Goal: Task Accomplishment & Management: Manage account settings

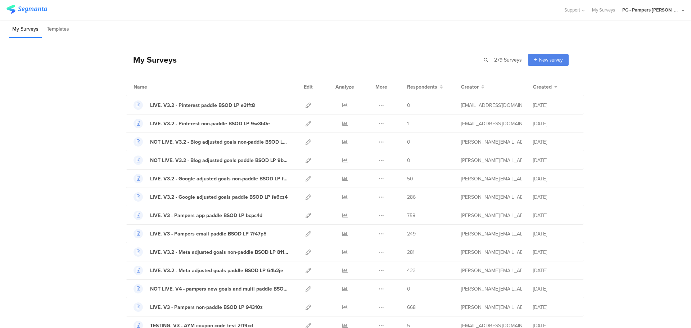
click at [674, 10] on div "PG - Pampers Lumi Janrain" at bounding box center [652, 9] width 58 height 7
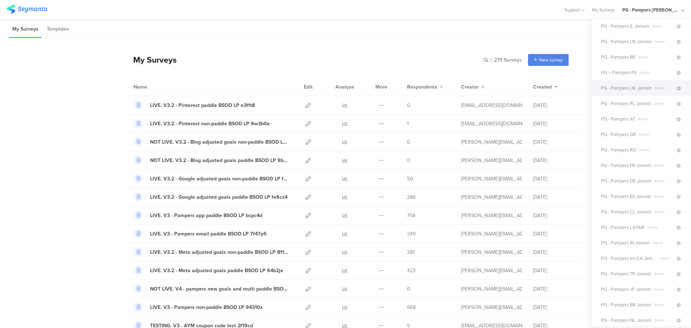
scroll to position [72, 0]
click at [677, 146] on icon at bounding box center [679, 145] width 4 height 4
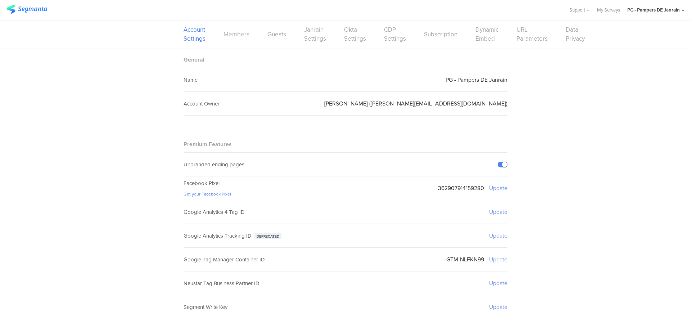
click at [228, 33] on link "Members" at bounding box center [237, 34] width 26 height 9
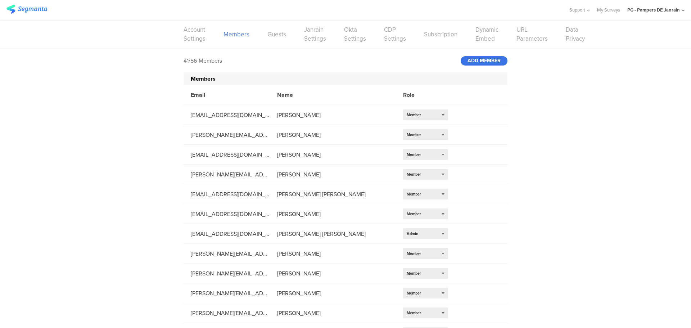
click at [471, 59] on div "ADD MEMBER" at bounding box center [484, 60] width 47 height 9
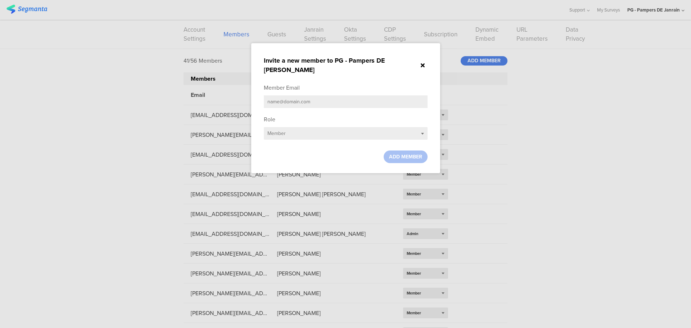
click at [278, 95] on input "text" at bounding box center [346, 101] width 164 height 13
paste input "ali.m.20@pg.com"
type input "ali.m.20@pg.com"
click at [401, 139] on ng-transclude "Member Email ali.m.20@pg.com Role Select role... Member ADD MEMBER" at bounding box center [346, 124] width 164 height 80
click at [404, 153] on span "ADD MEMBER" at bounding box center [405, 157] width 33 height 8
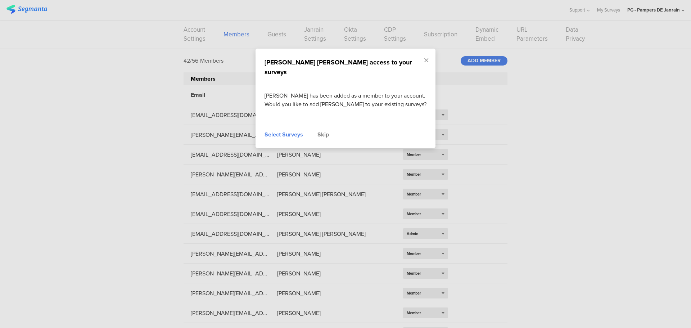
click at [281, 130] on div "Select Surveys" at bounding box center [284, 134] width 39 height 9
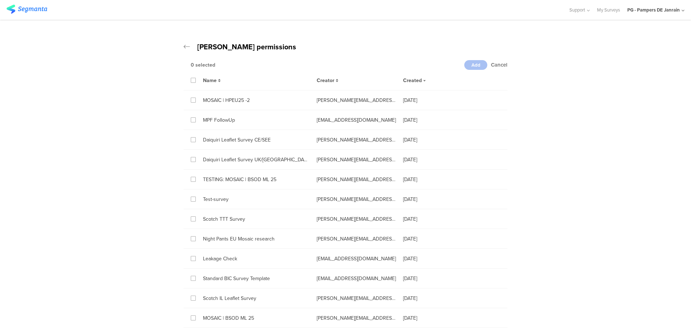
click at [191, 76] on div "Name Creator Created" at bounding box center [346, 80] width 324 height 20
click at [192, 80] on icon at bounding box center [193, 80] width 3 height 5
click at [0, 0] on input "checkbox" at bounding box center [0, 0] width 0 height 0
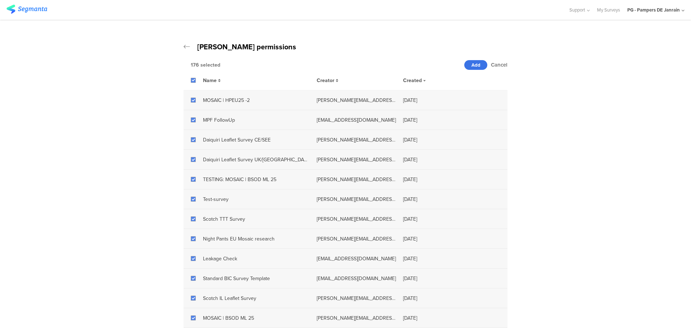
click at [477, 63] on span "Add" at bounding box center [476, 65] width 9 height 7
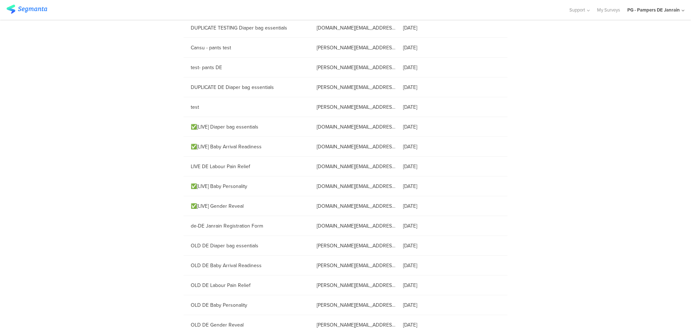
scroll to position [3228, 0]
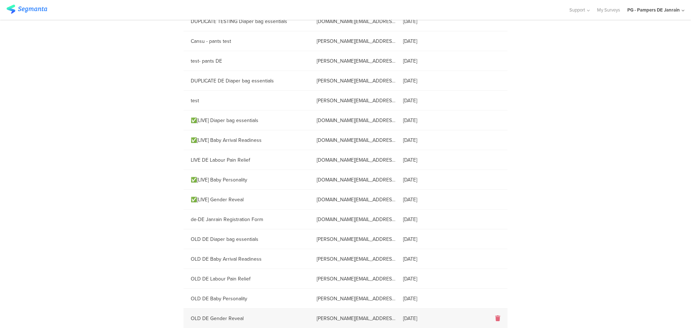
click at [496, 318] on icon at bounding box center [498, 318] width 5 height 6
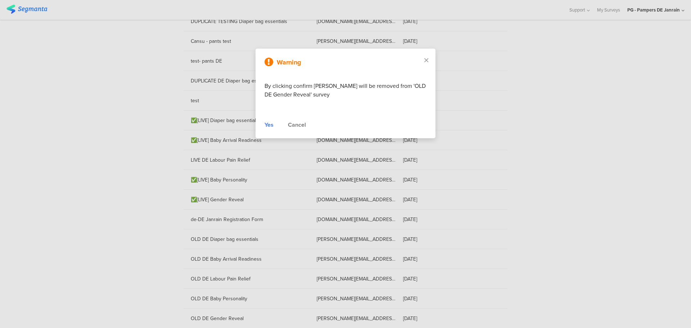
click at [274, 123] on div "Yes Cancel" at bounding box center [346, 125] width 162 height 9
click at [269, 126] on div "Yes" at bounding box center [269, 125] width 9 height 9
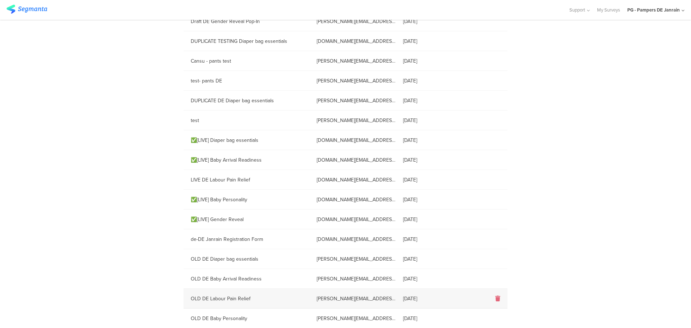
click at [497, 299] on icon at bounding box center [498, 299] width 5 height 6
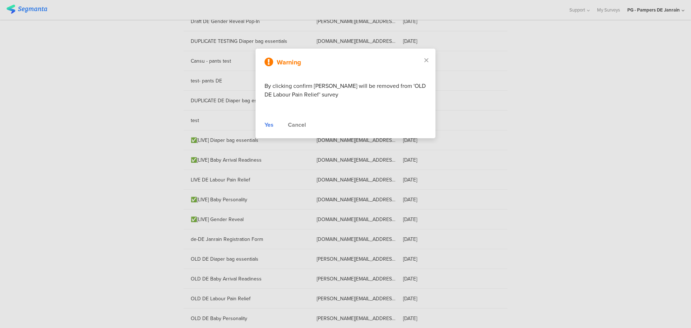
click at [269, 123] on div "Yes" at bounding box center [269, 125] width 9 height 9
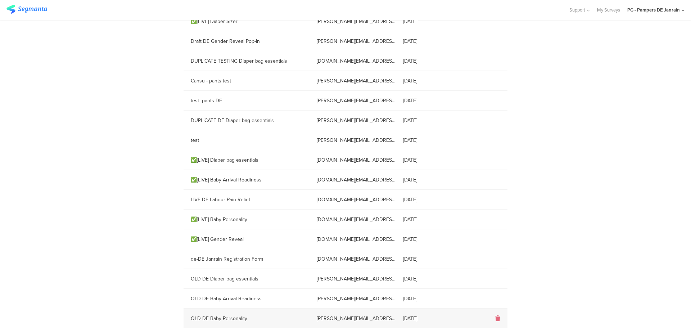
click at [496, 319] on icon at bounding box center [498, 318] width 5 height 6
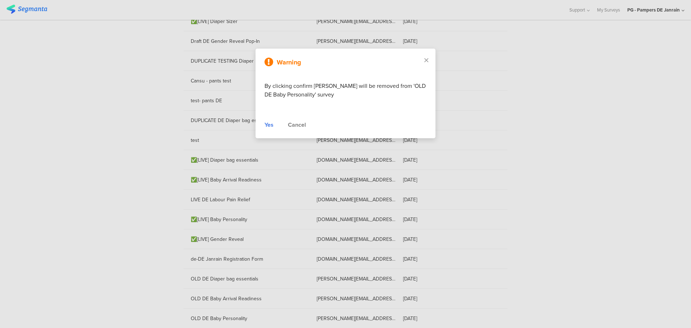
click at [267, 124] on div "Yes" at bounding box center [269, 125] width 9 height 9
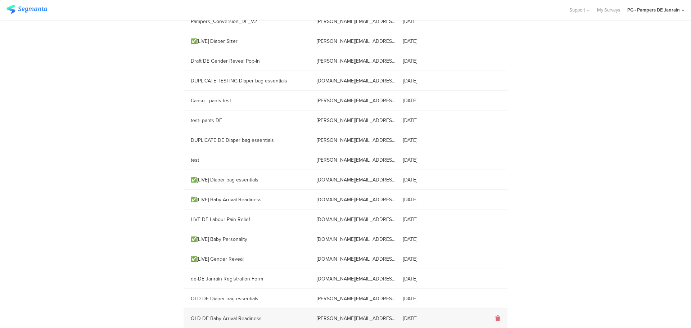
click at [497, 317] on icon at bounding box center [498, 318] width 5 height 6
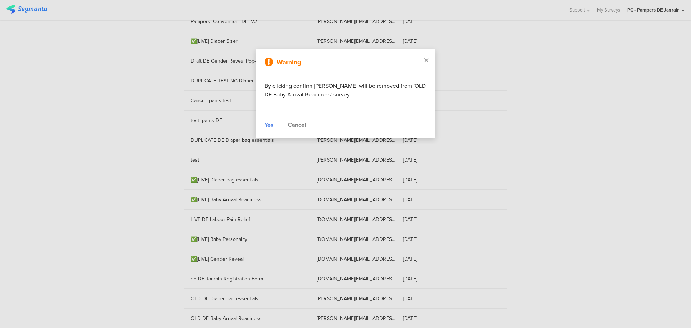
click at [270, 125] on div "Yes" at bounding box center [269, 125] width 9 height 9
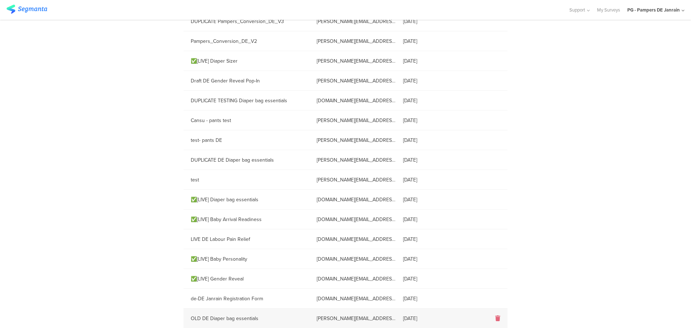
click at [499, 318] on div at bounding box center [484, 318] width 47 height 8
click at [492, 315] on div at bounding box center [484, 318] width 47 height 8
click at [496, 319] on icon at bounding box center [498, 318] width 5 height 6
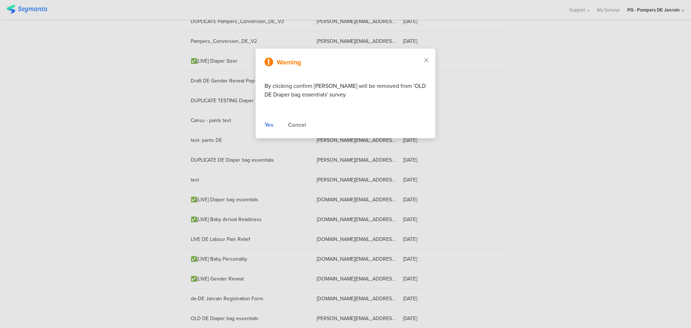
click at [269, 127] on div "Yes" at bounding box center [269, 125] width 9 height 9
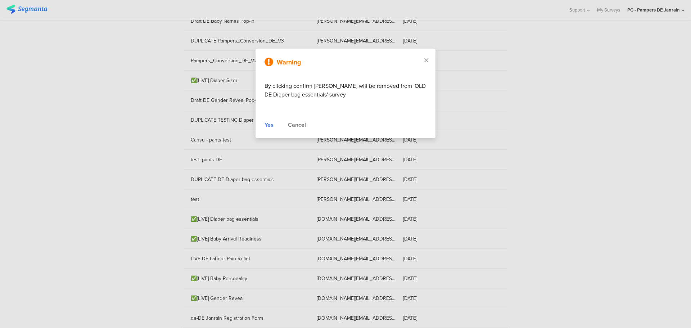
scroll to position [3129, 0]
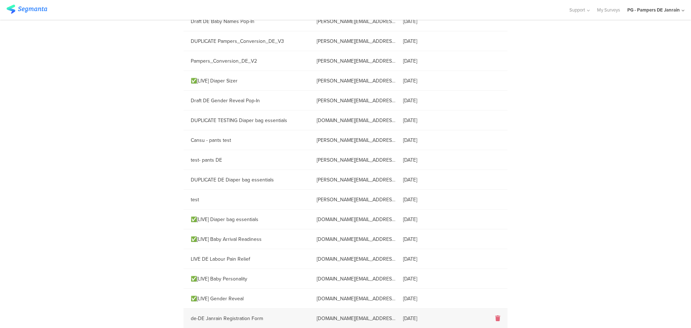
click at [497, 318] on icon at bounding box center [498, 318] width 5 height 6
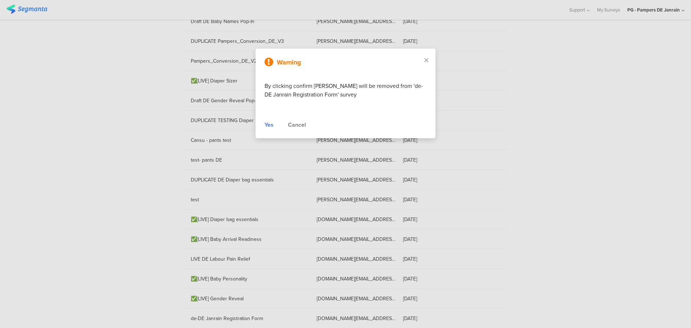
click at [271, 127] on div "Yes" at bounding box center [269, 125] width 9 height 9
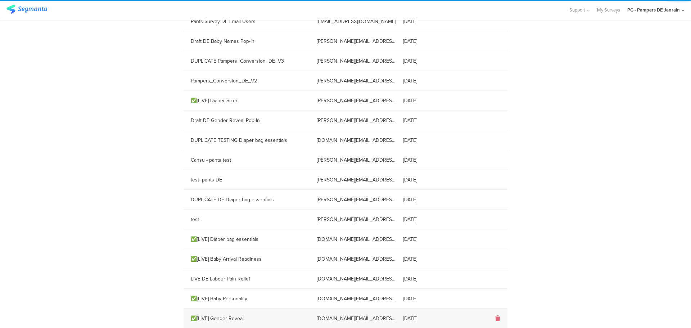
click at [496, 315] on ng-transclude at bounding box center [498, 318] width 5 height 8
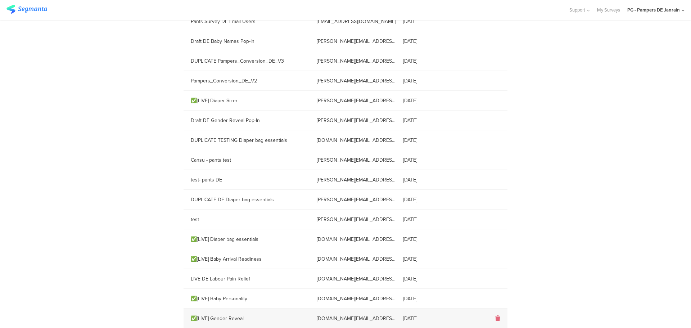
click at [496, 318] on icon at bounding box center [498, 318] width 5 height 6
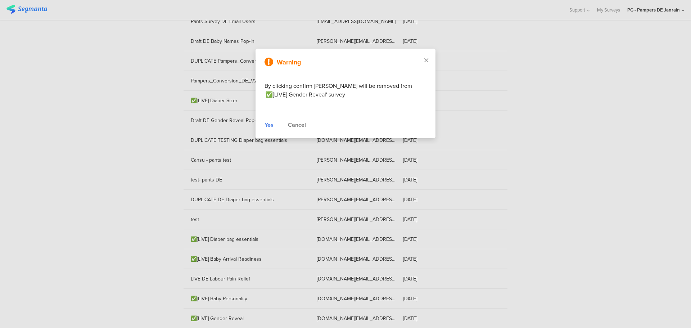
click at [268, 125] on div "Yes" at bounding box center [269, 125] width 9 height 9
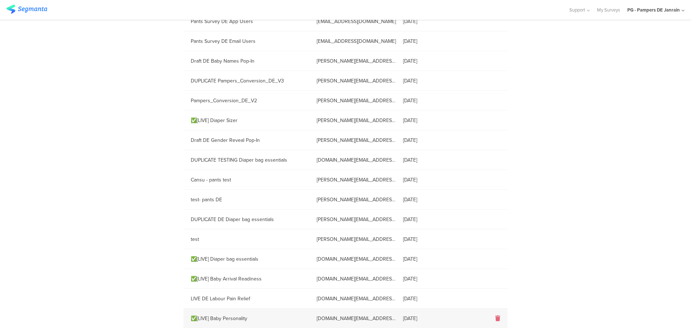
click at [499, 317] on div at bounding box center [484, 318] width 47 height 8
click at [497, 317] on icon at bounding box center [498, 318] width 5 height 6
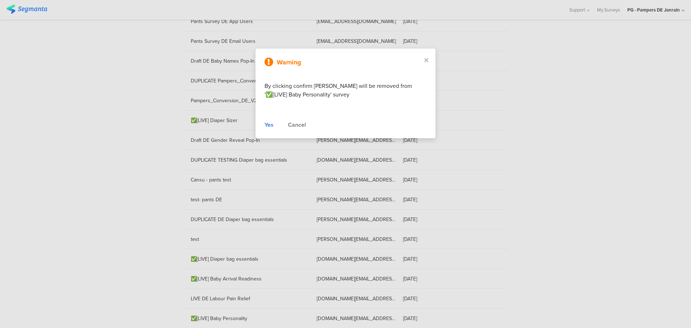
click at [268, 127] on div "Yes" at bounding box center [269, 125] width 9 height 9
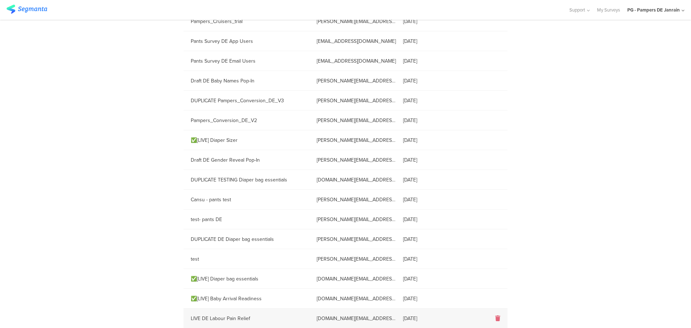
click at [496, 317] on icon at bounding box center [498, 318] width 5 height 6
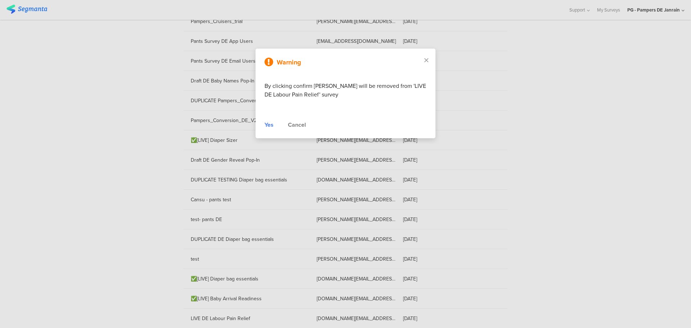
click at [267, 125] on div "Yes" at bounding box center [269, 125] width 9 height 9
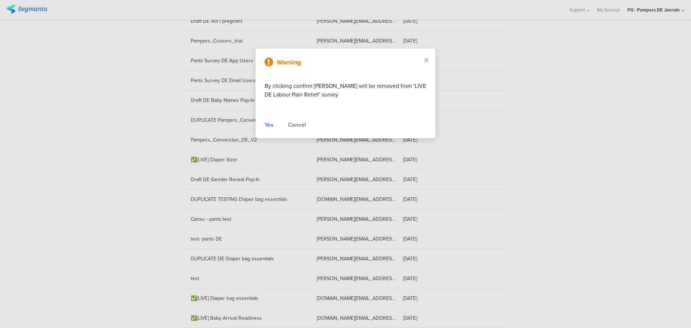
scroll to position [3049, 0]
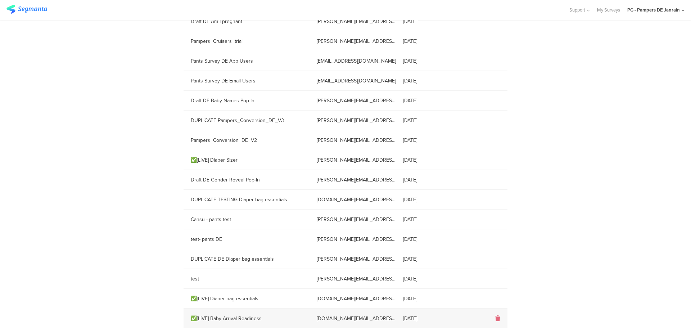
click at [496, 318] on icon at bounding box center [498, 318] width 5 height 6
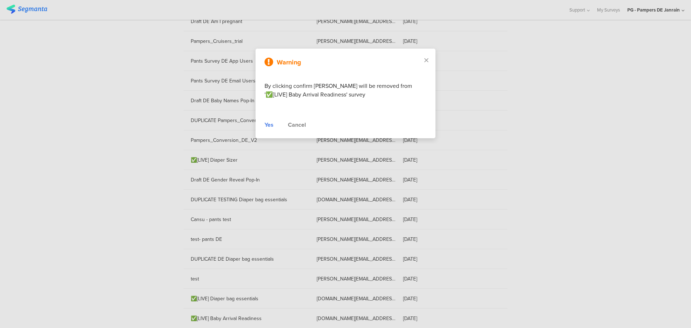
click at [272, 124] on div "Yes" at bounding box center [269, 125] width 9 height 9
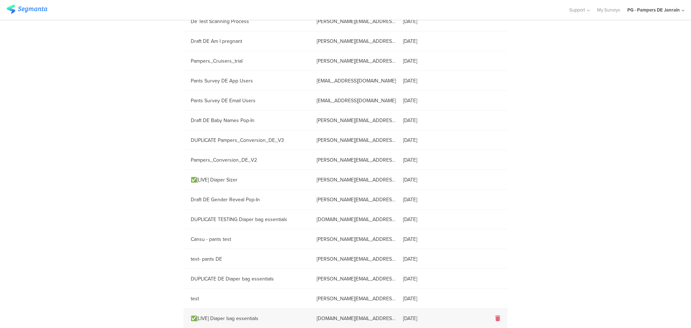
click at [496, 318] on icon at bounding box center [498, 318] width 5 height 6
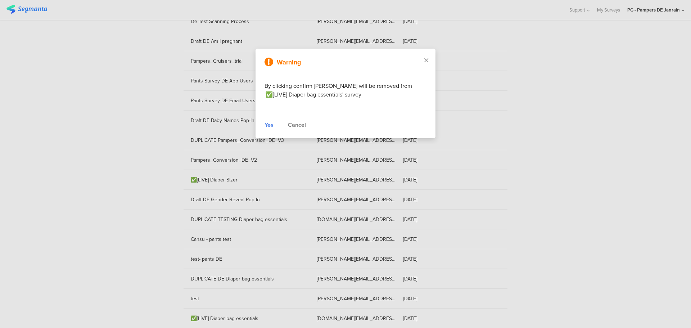
click at [272, 127] on div "Yes" at bounding box center [269, 125] width 9 height 9
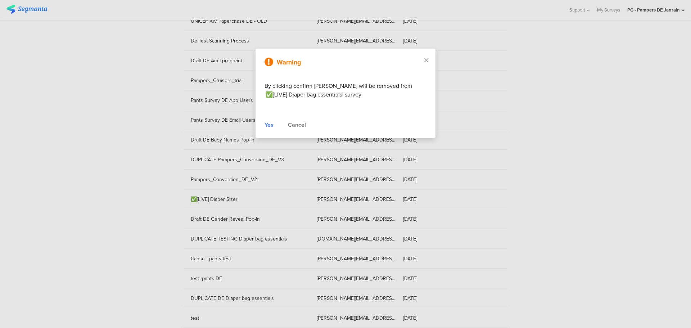
scroll to position [3010, 0]
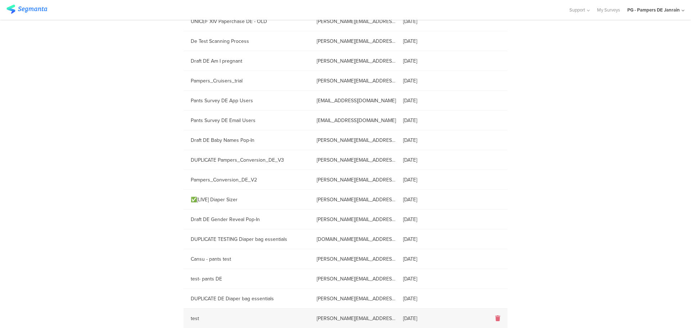
click at [496, 318] on icon at bounding box center [498, 318] width 5 height 6
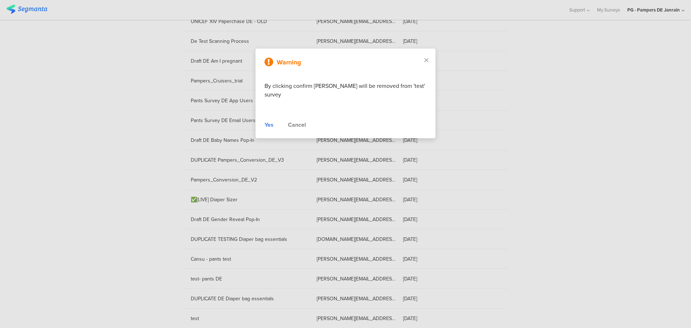
click at [278, 121] on div "Yes Cancel" at bounding box center [346, 125] width 162 height 9
click at [274, 121] on div "Yes" at bounding box center [269, 125] width 9 height 9
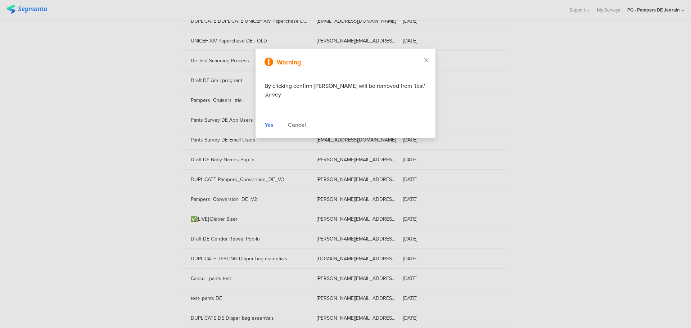
scroll to position [2990, 0]
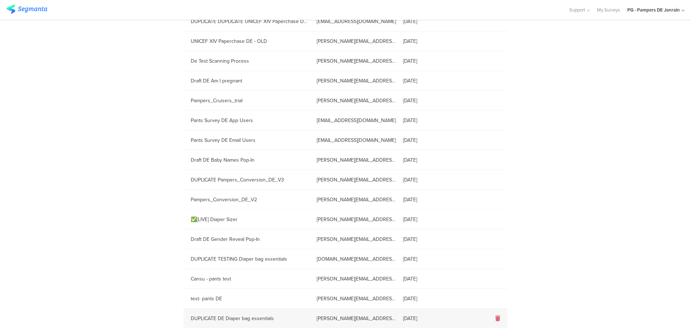
click at [496, 320] on icon at bounding box center [498, 318] width 5 height 6
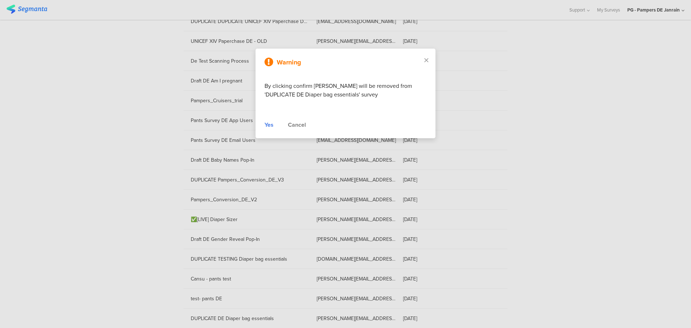
click at [269, 127] on div "Yes" at bounding box center [269, 125] width 9 height 9
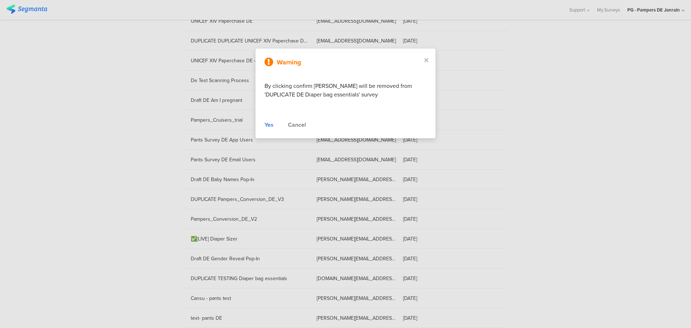
scroll to position [2970, 0]
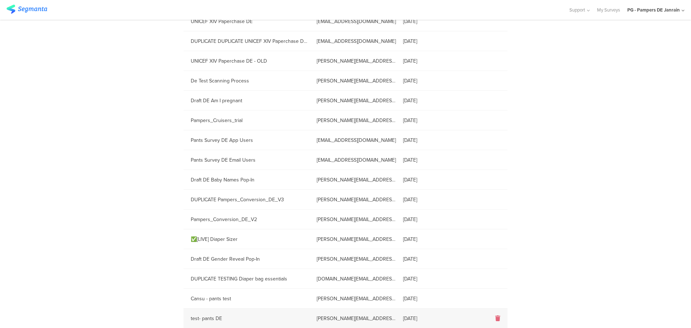
click at [496, 318] on icon at bounding box center [498, 318] width 5 height 6
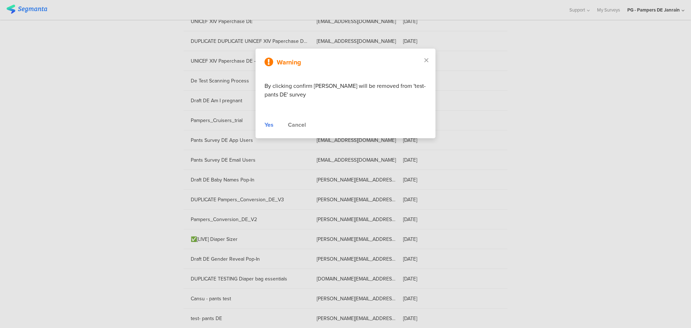
click at [263, 127] on div "Warning By clicking confirm Manal Ali will be removed from 'test- pants DE' sur…" at bounding box center [346, 94] width 180 height 90
click at [268, 125] on div "Yes" at bounding box center [269, 125] width 9 height 9
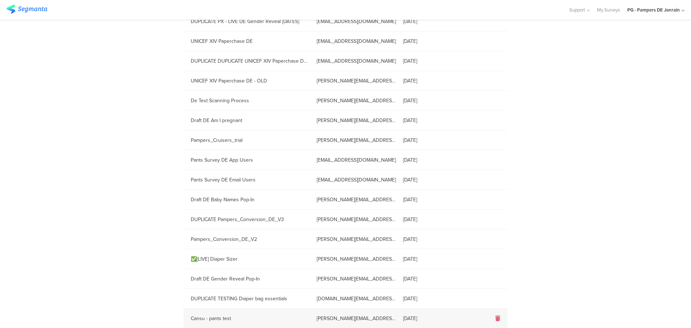
click at [496, 316] on icon at bounding box center [498, 318] width 5 height 6
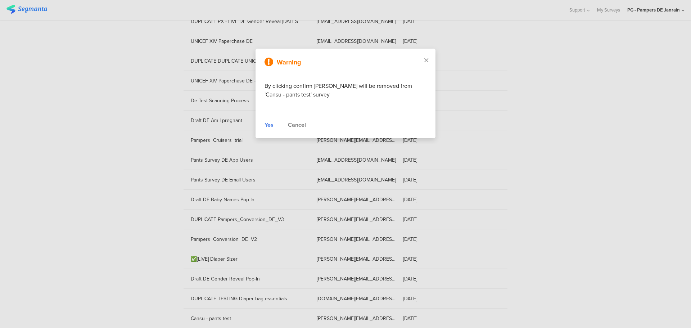
click at [264, 128] on div "Warning By clicking confirm Manal Ali will be removed from 'Cansu - pants test'…" at bounding box center [346, 94] width 180 height 90
click at [268, 125] on div "Yes" at bounding box center [269, 125] width 9 height 9
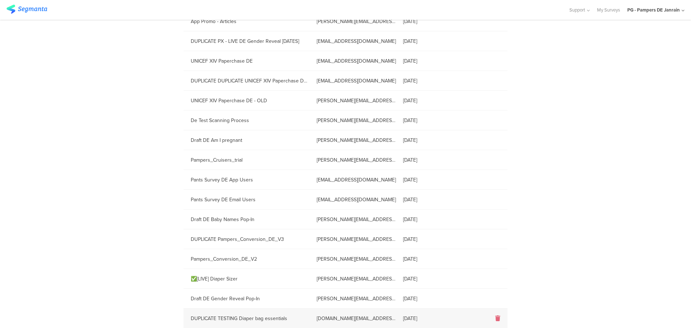
click at [496, 317] on icon at bounding box center [498, 318] width 5 height 6
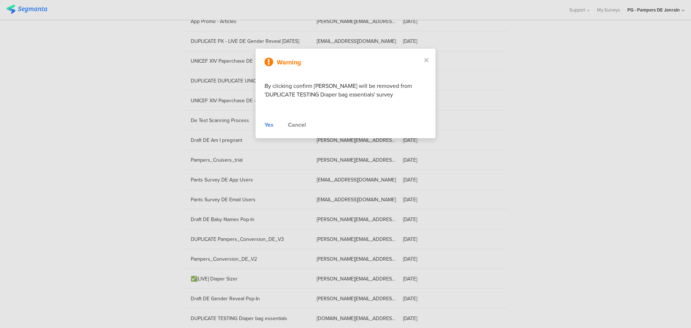
click at [269, 123] on div "Yes" at bounding box center [269, 125] width 9 height 9
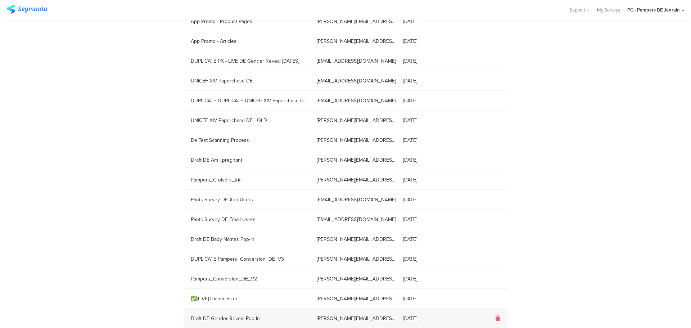
click at [496, 320] on icon at bounding box center [498, 318] width 5 height 6
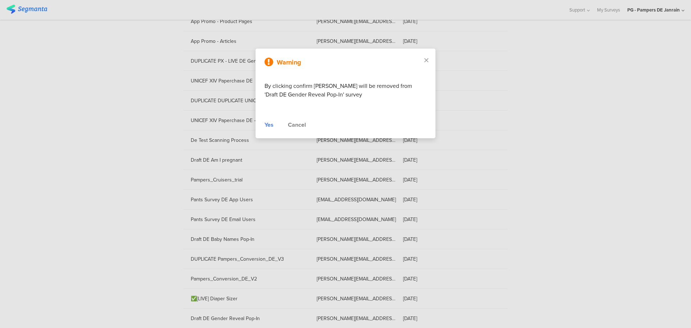
click at [274, 124] on div "Yes Cancel" at bounding box center [346, 125] width 162 height 9
click at [264, 126] on div "Warning By clicking confirm Manal Ali will be removed from 'Draft DE Gender Rev…" at bounding box center [346, 94] width 180 height 90
click at [269, 125] on div "Yes" at bounding box center [269, 125] width 9 height 9
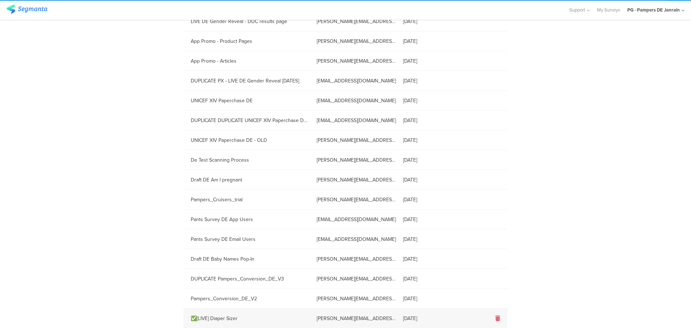
click at [496, 319] on icon at bounding box center [498, 318] width 5 height 6
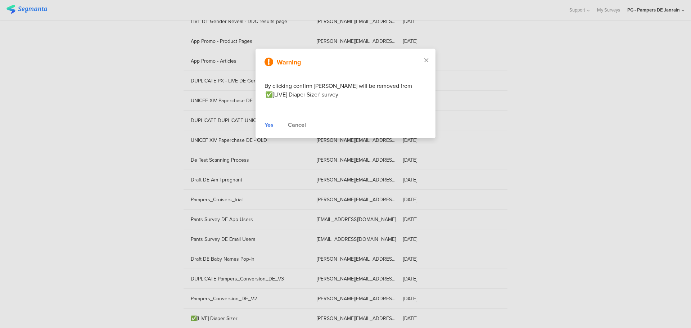
click at [268, 129] on div "Yes" at bounding box center [269, 125] width 9 height 9
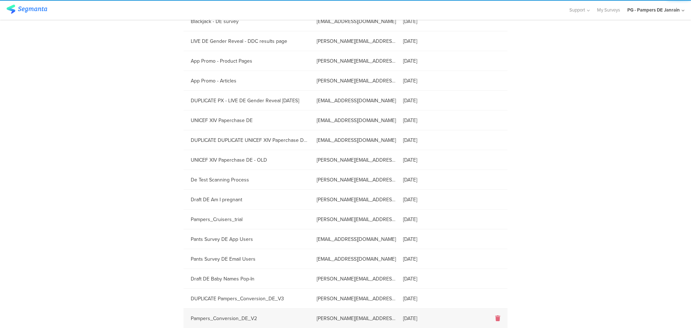
click at [491, 317] on div at bounding box center [484, 318] width 47 height 8
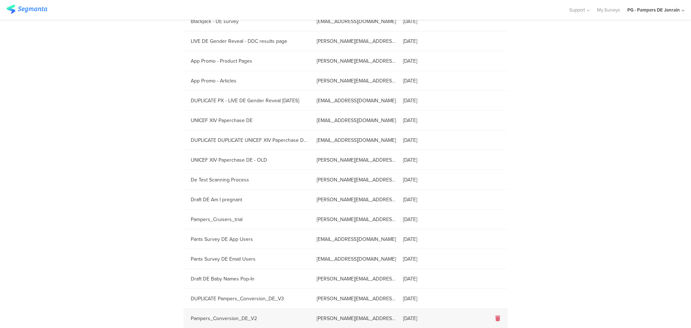
click at [496, 318] on icon at bounding box center [498, 318] width 5 height 6
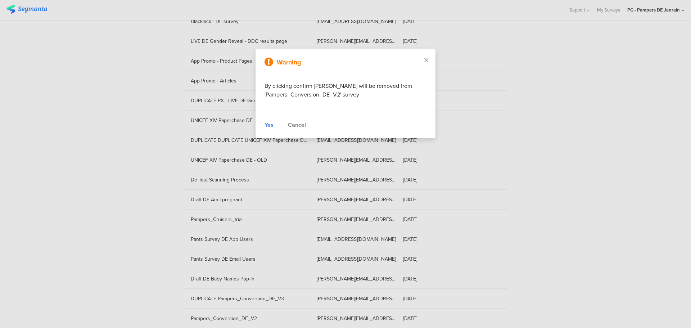
click at [268, 124] on div "Yes" at bounding box center [269, 125] width 9 height 9
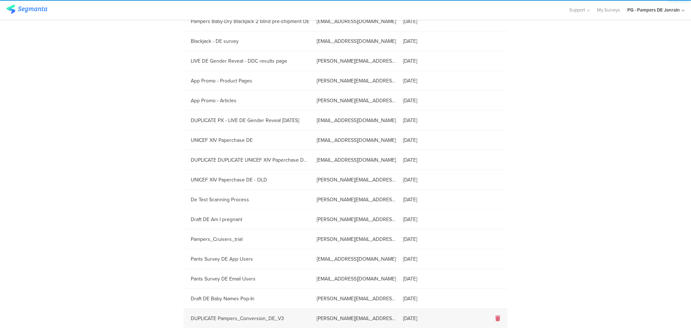
click at [496, 319] on icon at bounding box center [498, 318] width 5 height 6
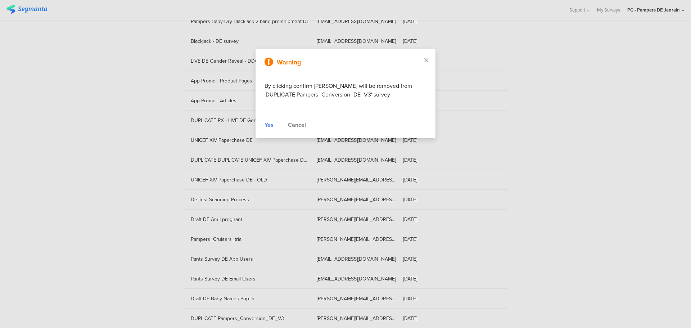
click at [273, 127] on div "Yes" at bounding box center [269, 125] width 9 height 9
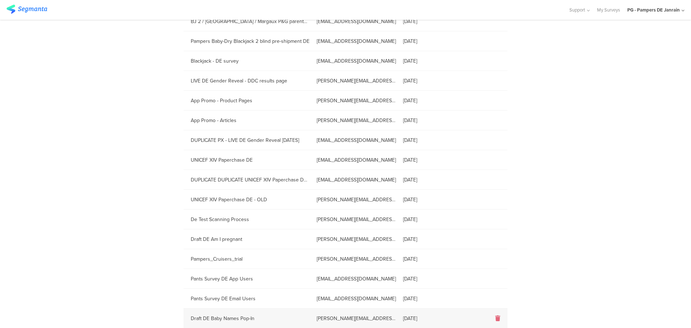
click at [497, 318] on icon at bounding box center [498, 318] width 5 height 6
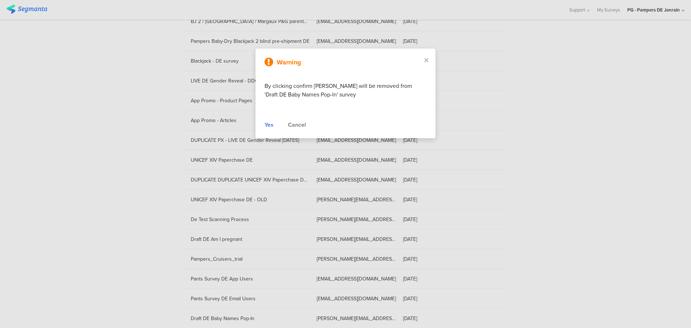
click at [268, 121] on div "Yes" at bounding box center [269, 125] width 9 height 9
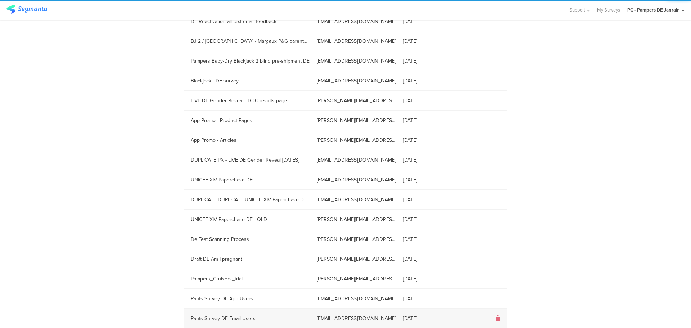
click at [497, 317] on icon at bounding box center [498, 318] width 5 height 6
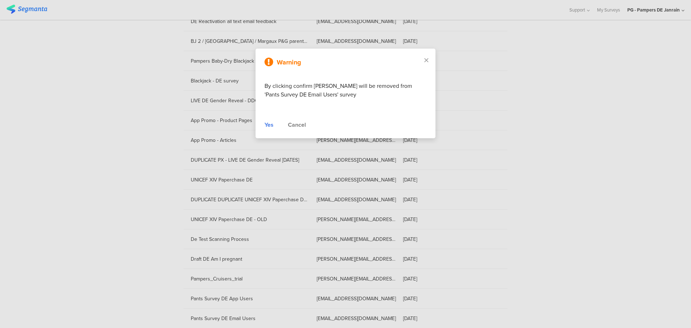
click at [265, 127] on div "Yes" at bounding box center [269, 125] width 9 height 9
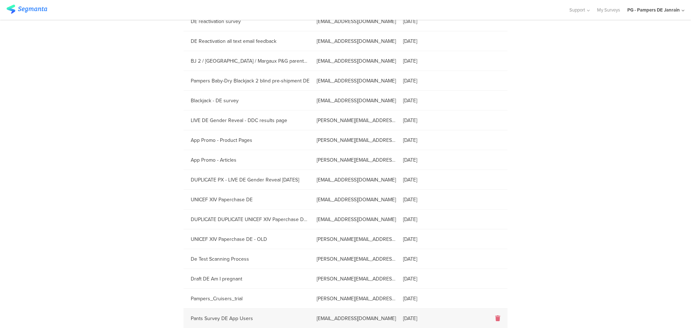
click at [498, 321] on ng-transclude at bounding box center [498, 318] width 5 height 8
click at [496, 318] on icon at bounding box center [498, 318] width 5 height 6
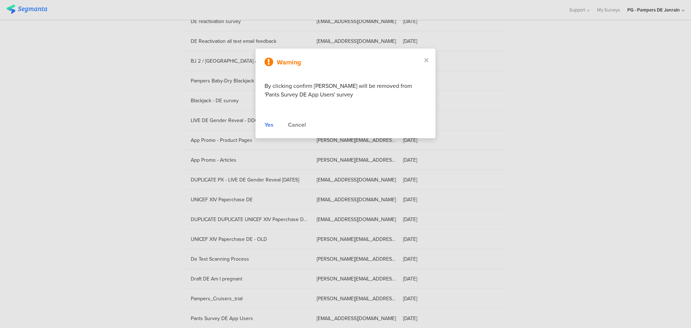
click at [269, 125] on div "Yes" at bounding box center [269, 125] width 9 height 9
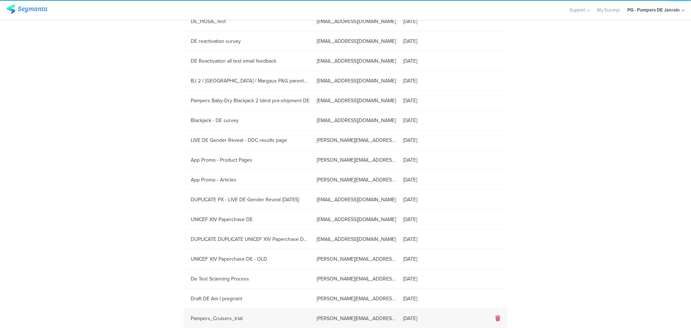
click at [496, 319] on icon at bounding box center [498, 318] width 5 height 6
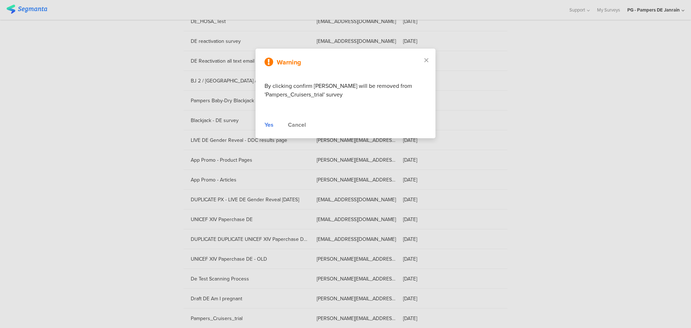
click at [268, 127] on div "Yes" at bounding box center [269, 125] width 9 height 9
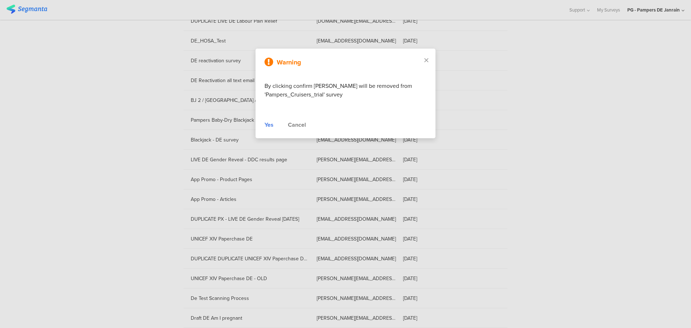
scroll to position [2752, 0]
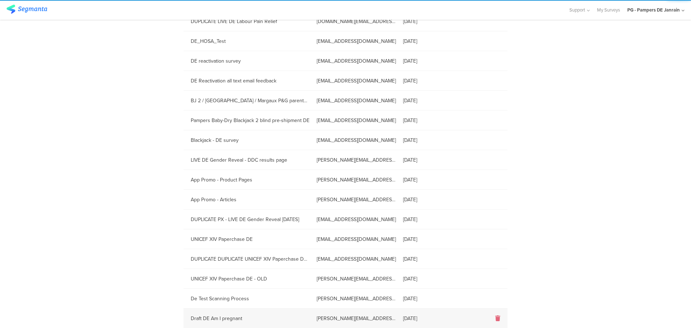
click at [496, 321] on ng-transclude at bounding box center [498, 318] width 5 height 8
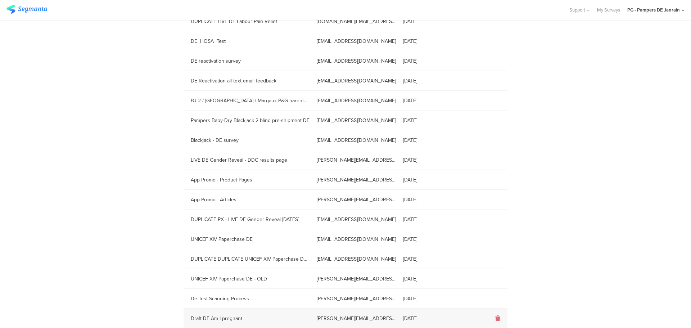
click at [492, 314] on div at bounding box center [484, 318] width 47 height 8
click at [496, 319] on icon at bounding box center [498, 318] width 5 height 6
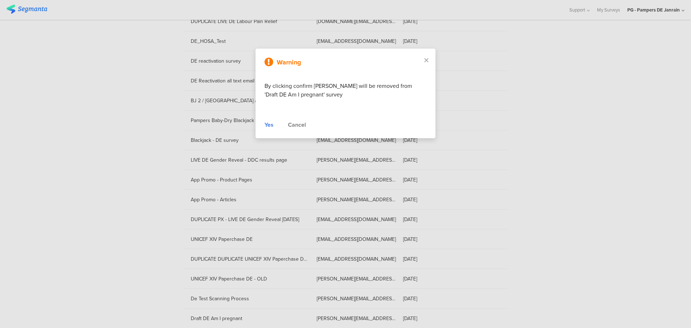
click at [267, 126] on div "Yes" at bounding box center [269, 125] width 9 height 9
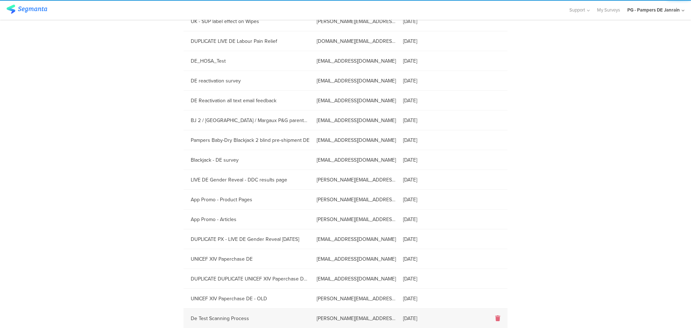
click at [496, 320] on icon at bounding box center [498, 318] width 5 height 6
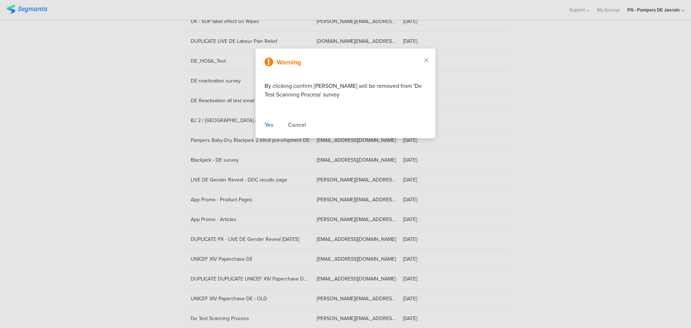
click at [268, 128] on div "Yes" at bounding box center [269, 125] width 9 height 9
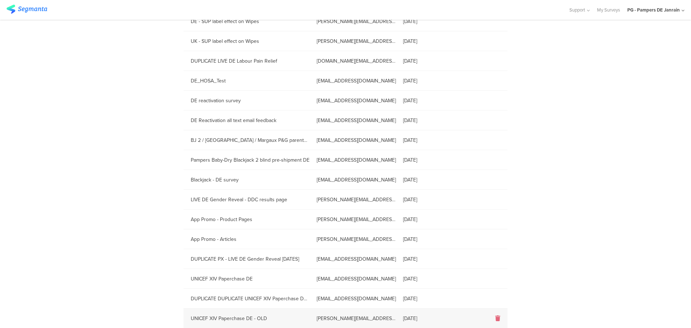
click at [496, 317] on icon at bounding box center [498, 318] width 5 height 6
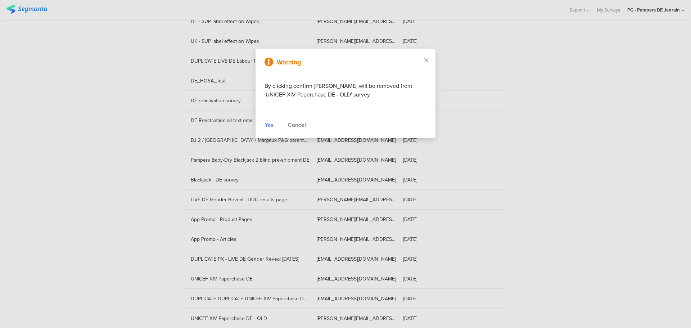
click at [271, 123] on div "Yes" at bounding box center [269, 125] width 9 height 9
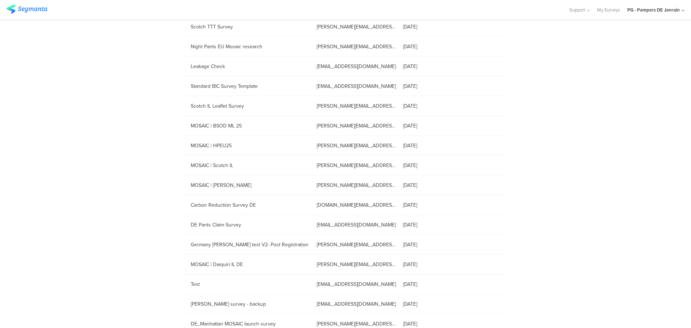
scroll to position [0, 0]
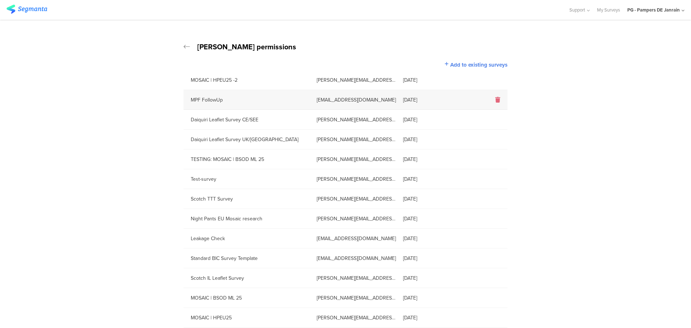
click at [496, 99] on icon at bounding box center [498, 100] width 5 height 6
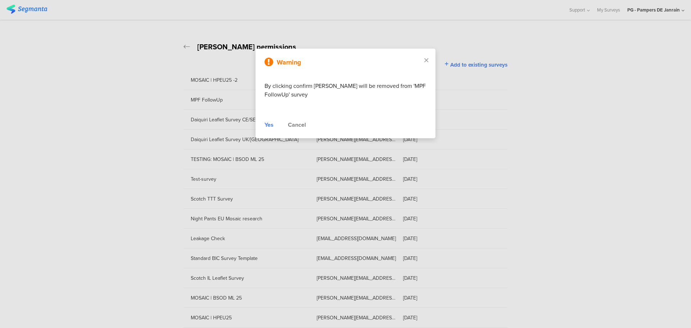
click at [273, 124] on div "Yes" at bounding box center [269, 125] width 9 height 9
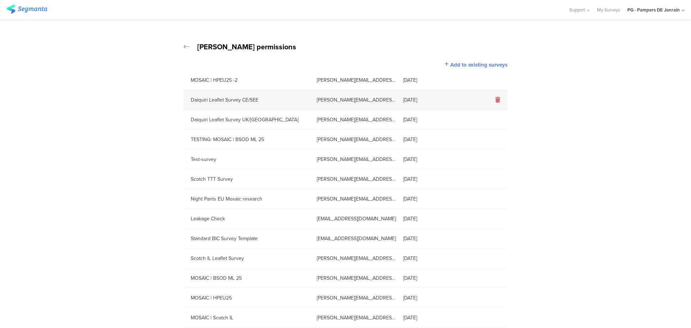
click at [496, 100] on icon at bounding box center [498, 100] width 5 height 6
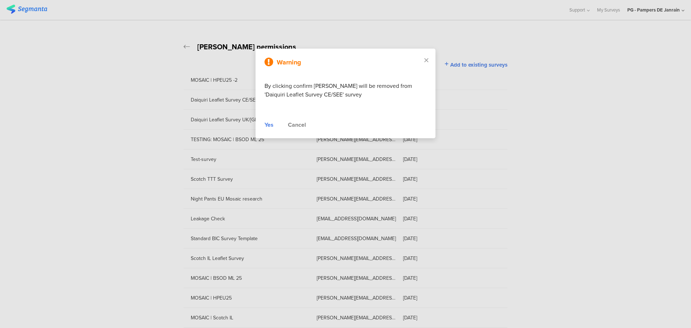
click at [268, 125] on div "Yes" at bounding box center [269, 125] width 9 height 9
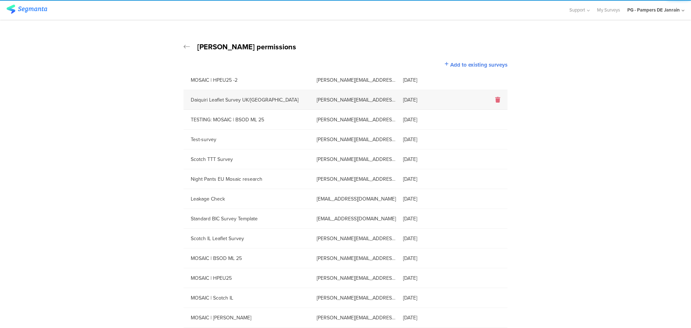
click at [497, 98] on icon at bounding box center [498, 100] width 5 height 6
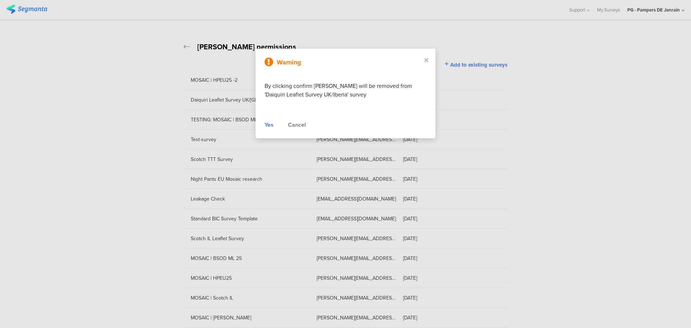
click at [271, 126] on div "Yes" at bounding box center [269, 125] width 9 height 9
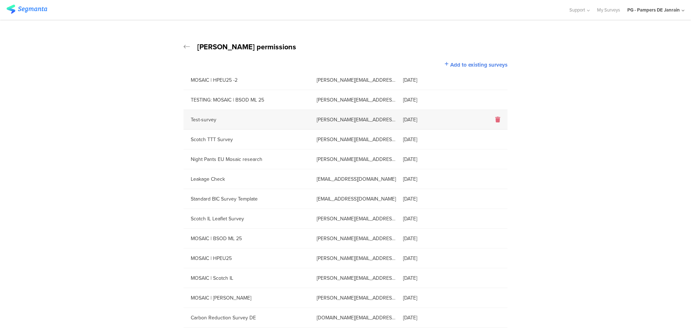
click at [497, 119] on icon at bounding box center [498, 120] width 5 height 6
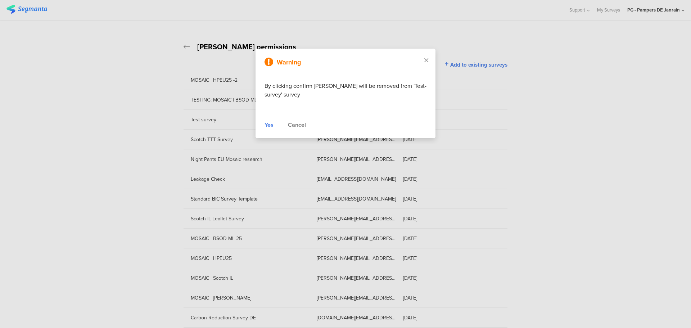
click at [270, 124] on div "Yes" at bounding box center [269, 125] width 9 height 9
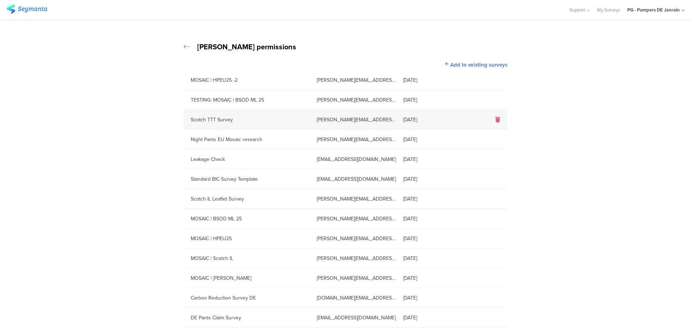
click at [496, 120] on icon at bounding box center [498, 120] width 5 height 6
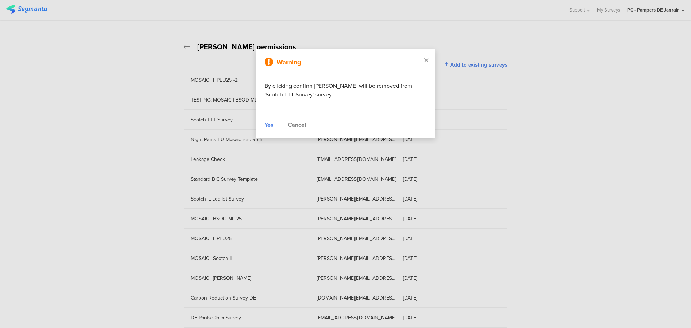
click at [264, 123] on div "Warning By clicking confirm Manal Ali will be removed from 'Scotch TTT Survey' …" at bounding box center [346, 94] width 180 height 90
click at [266, 125] on div "Yes" at bounding box center [269, 125] width 9 height 9
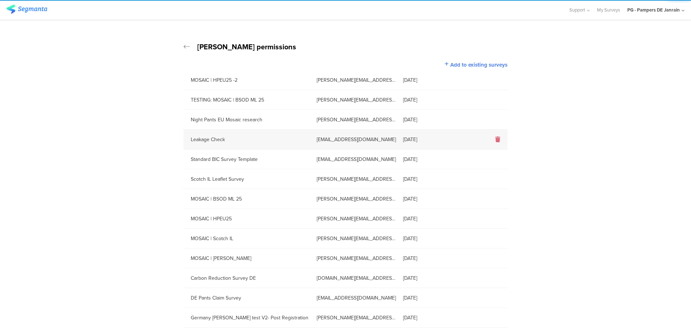
click at [496, 139] on icon at bounding box center [498, 139] width 5 height 6
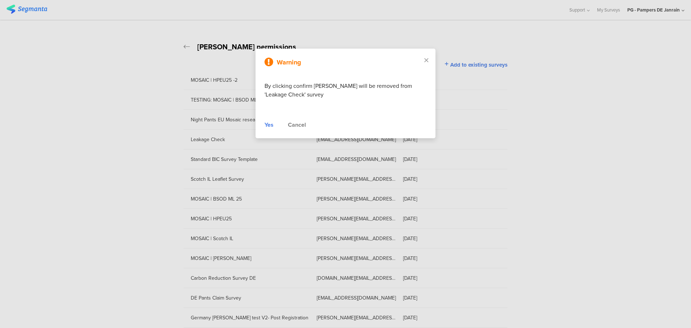
click at [274, 124] on div "Yes Cancel" at bounding box center [346, 125] width 162 height 9
click at [272, 124] on div "Yes" at bounding box center [269, 125] width 9 height 9
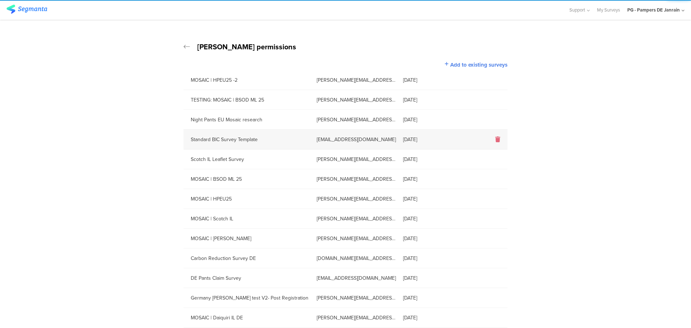
drag, startPoint x: 500, startPoint y: 137, endPoint x: 497, endPoint y: 138, distance: 3.6
click at [500, 138] on div at bounding box center [484, 139] width 47 height 8
click at [496, 139] on icon at bounding box center [498, 139] width 5 height 6
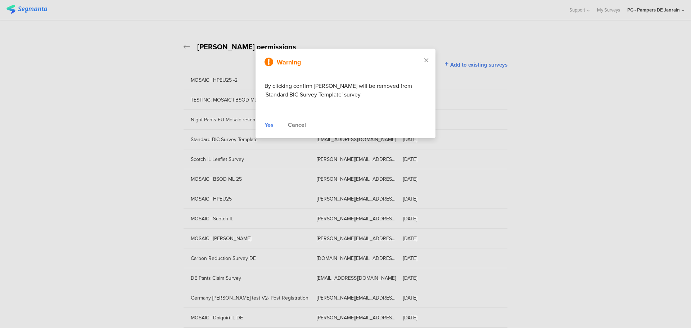
click at [268, 123] on div "Yes" at bounding box center [269, 125] width 9 height 9
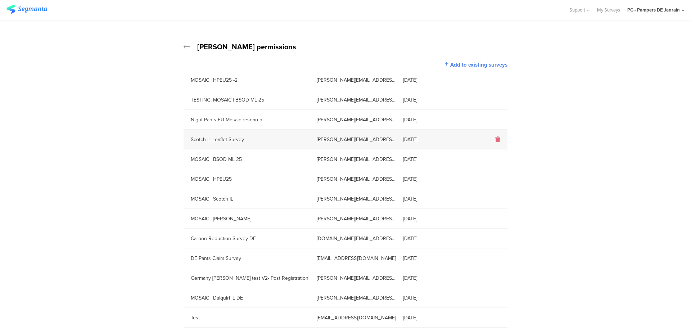
click at [497, 139] on icon at bounding box center [498, 139] width 5 height 6
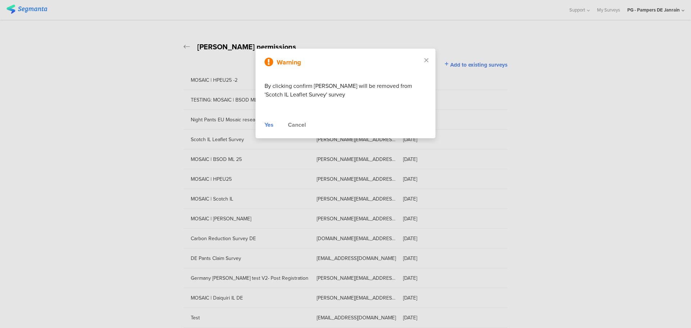
click at [268, 124] on div "Yes" at bounding box center [269, 125] width 9 height 9
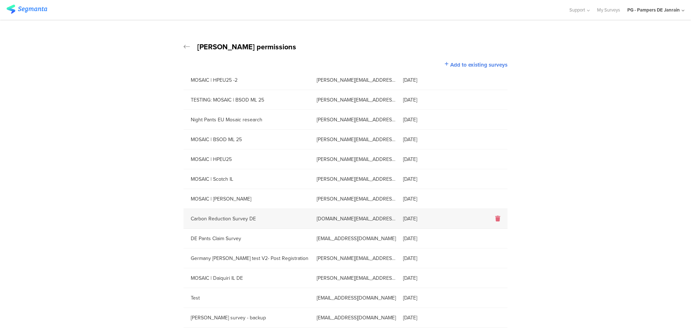
click at [496, 218] on icon at bounding box center [498, 219] width 5 height 6
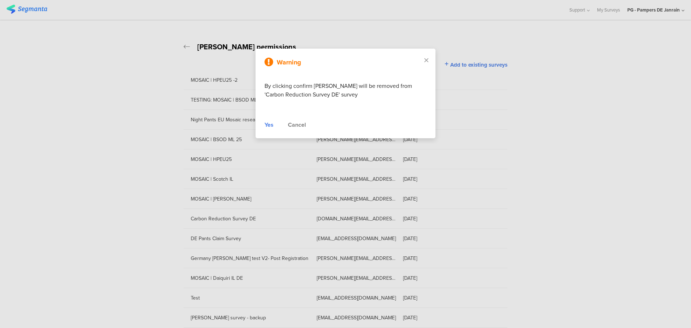
click at [267, 125] on div "Yes" at bounding box center [269, 125] width 9 height 9
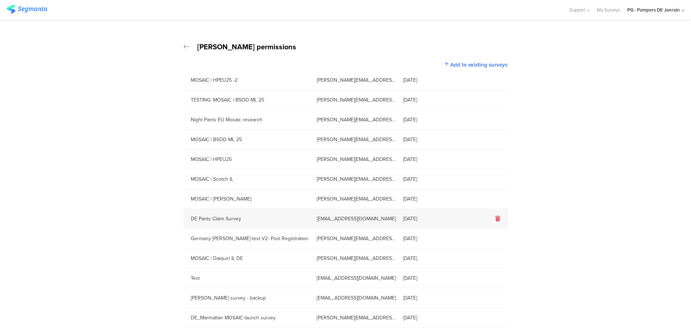
click at [496, 221] on icon at bounding box center [498, 219] width 5 height 6
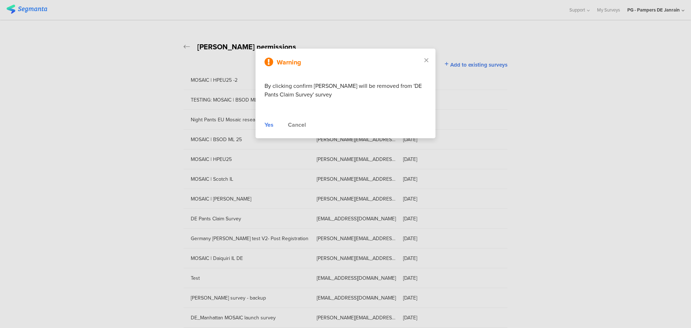
click at [267, 122] on div "Yes" at bounding box center [269, 125] width 9 height 9
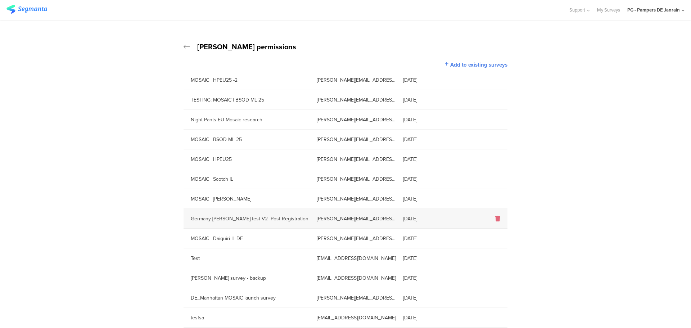
click at [496, 222] on ng-transclude at bounding box center [498, 219] width 5 height 8
click at [496, 219] on icon at bounding box center [498, 219] width 5 height 6
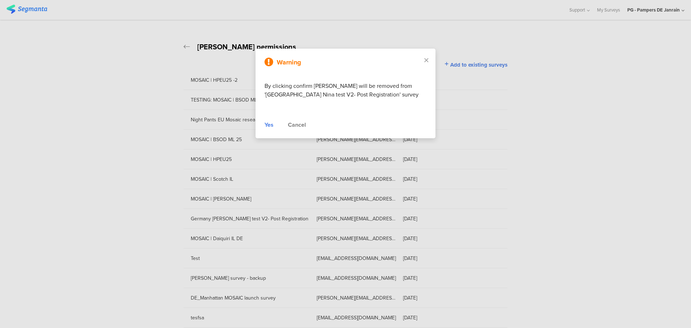
click at [266, 128] on div "Yes" at bounding box center [269, 125] width 9 height 9
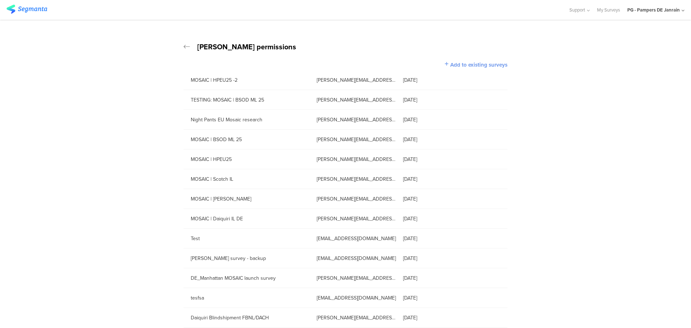
click at [458, 61] on span "Add to existing surveys" at bounding box center [479, 65] width 57 height 8
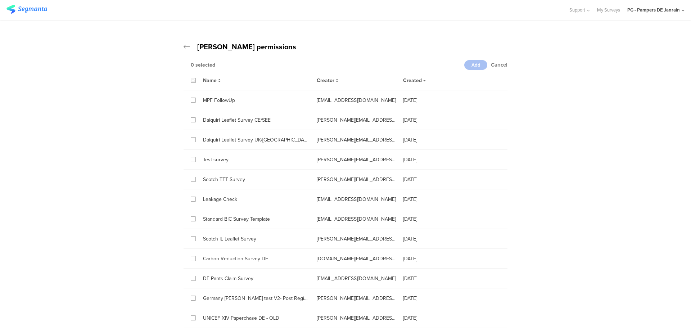
click at [192, 81] on icon at bounding box center [193, 80] width 3 height 5
click at [0, 0] on input "checkbox" at bounding box center [0, 0] width 0 height 0
click at [472, 63] on span "Add" at bounding box center [476, 65] width 9 height 7
